Goal: Task Accomplishment & Management: Use online tool/utility

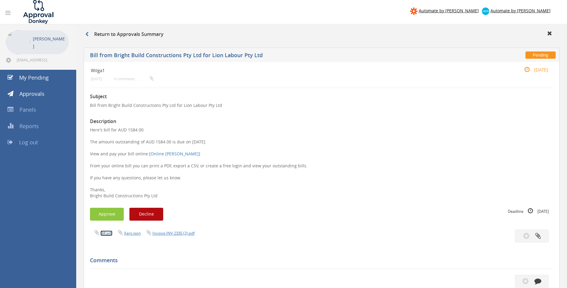
click at [106, 233] on link "Bill.pdf" at bounding box center [106, 232] width 12 height 5
click at [172, 231] on link "Invoice INV-2335 (2).pdf" at bounding box center [173, 232] width 42 height 5
click at [109, 215] on button "Approve" at bounding box center [107, 213] width 34 height 13
click at [106, 232] on link "Bill.pdf" at bounding box center [106, 232] width 12 height 5
click at [108, 215] on button "Approve" at bounding box center [107, 213] width 34 height 13
